Goal: Book appointment/travel/reservation

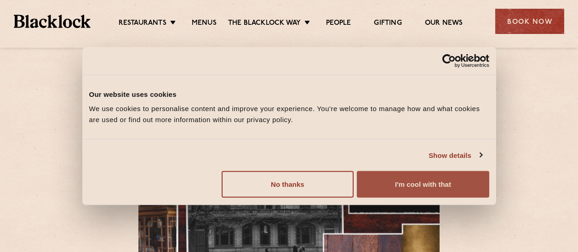
click at [425, 187] on button "I'm cool with that" at bounding box center [423, 185] width 132 height 27
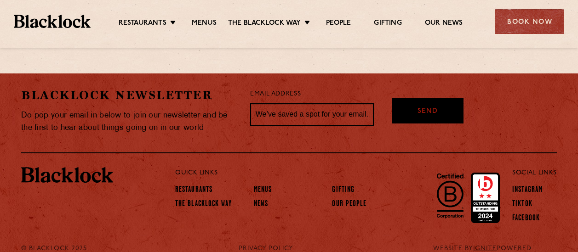
scroll to position [722, 0]
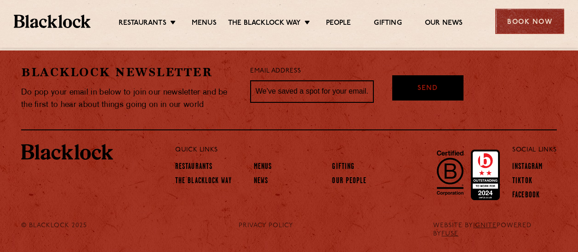
click at [543, 27] on div "Book Now" at bounding box center [529, 21] width 69 height 25
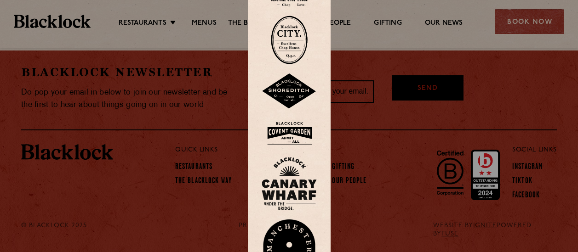
click at [208, 23] on div at bounding box center [289, 126] width 578 height 252
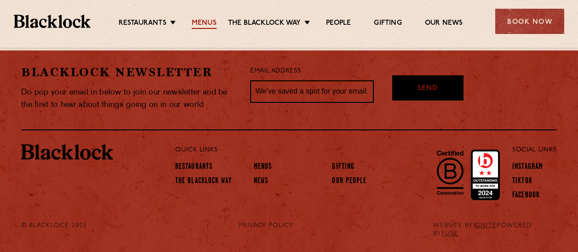
click at [202, 26] on link "Menus" at bounding box center [204, 24] width 25 height 10
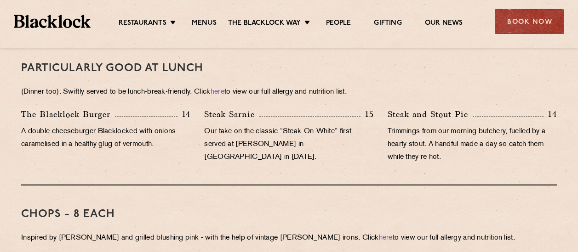
scroll to position [322, 0]
